Goal: Contribute content: Contribute content

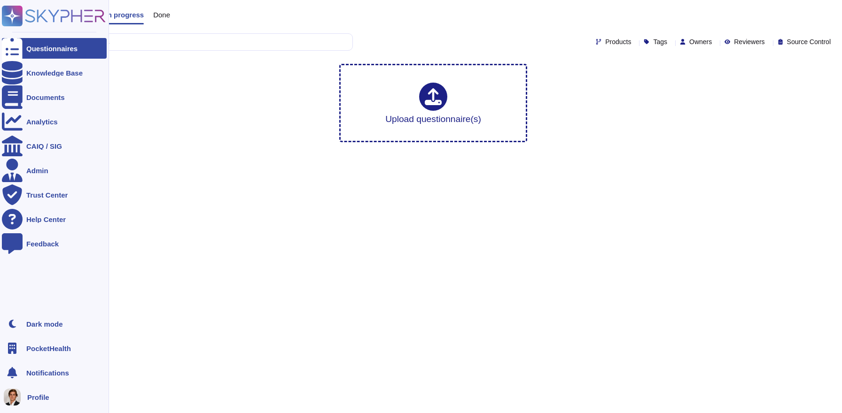
click at [36, 16] on icon at bounding box center [54, 16] width 104 height 21
click at [51, 349] on span "PocketHealth" at bounding box center [48, 348] width 45 height 7
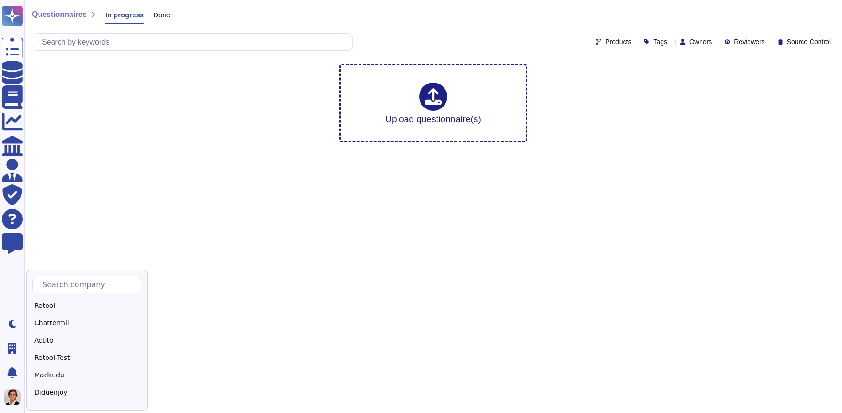
click at [73, 273] on div "Retool Chattermill Actito Retool-Test Madkudu Diduenjoy Algoan Pitchy Skypher P…" at bounding box center [86, 340] width 121 height 141
click at [71, 284] on input "text" at bounding box center [89, 285] width 103 height 16
type input "Sk"
click at [41, 304] on div "Skypher" at bounding box center [90, 306] width 117 height 14
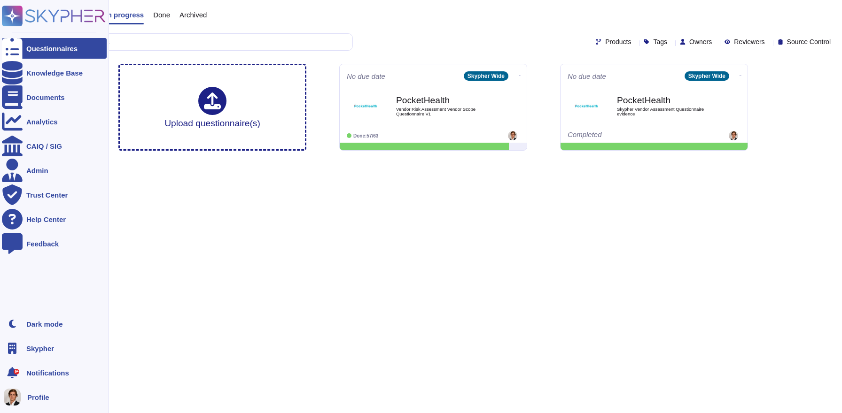
click at [23, 17] on icon at bounding box center [54, 16] width 104 height 21
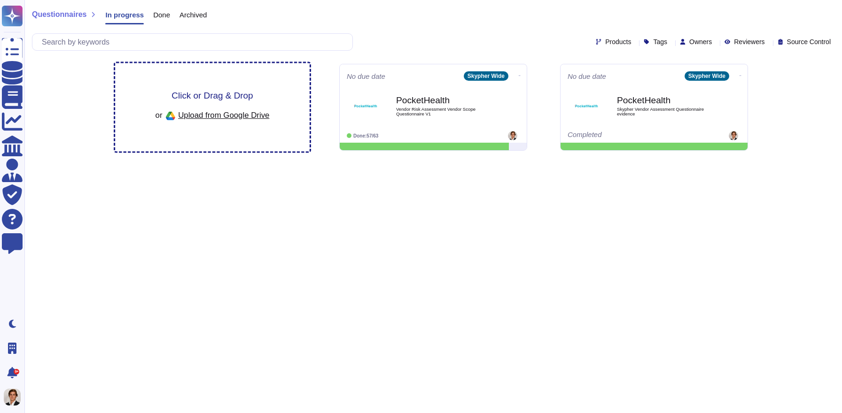
click at [195, 85] on div "Click or Drag & Drop or Upload from Google Drive" at bounding box center [212, 107] width 194 height 88
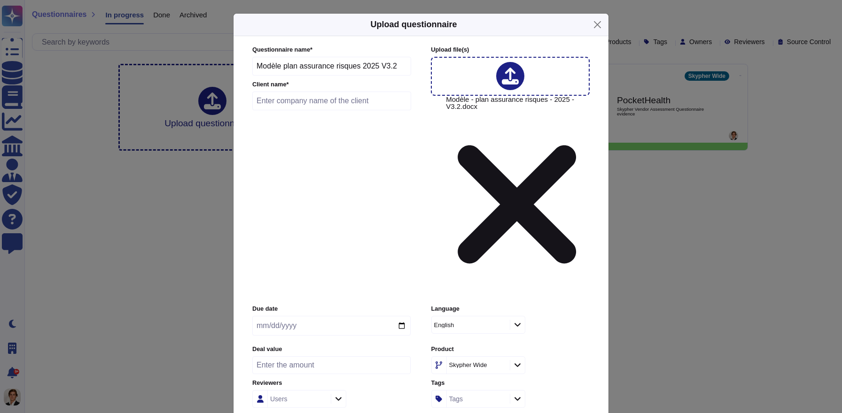
click at [484, 317] on div "English" at bounding box center [470, 325] width 76 height 17
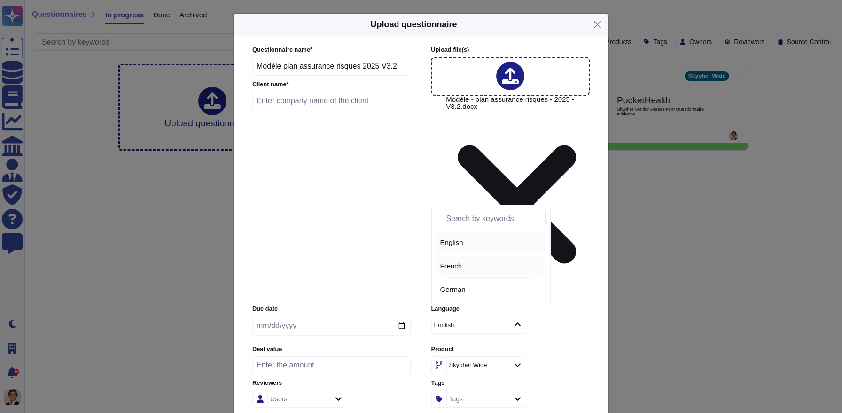
click at [460, 268] on span "French" at bounding box center [451, 266] width 22 height 8
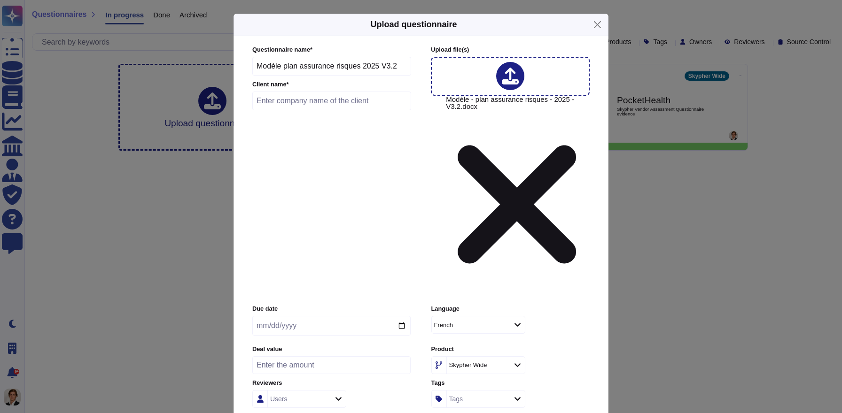
click at [371, 110] on input "text" at bounding box center [331, 101] width 159 height 19
type input "Test Word"
